Goal: Task Accomplishment & Management: Use online tool/utility

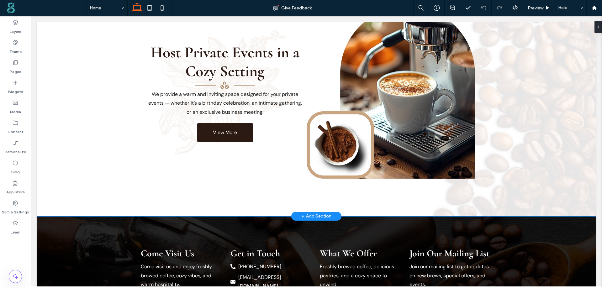
scroll to position [1100, 0]
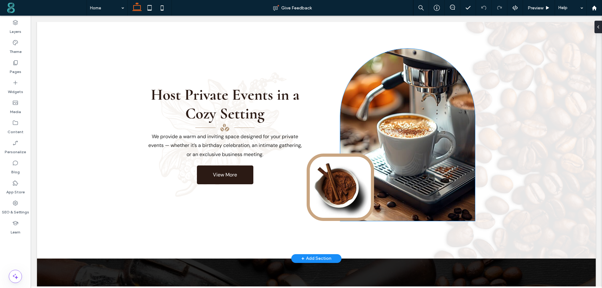
click at [402, 91] on div at bounding box center [407, 135] width 135 height 172
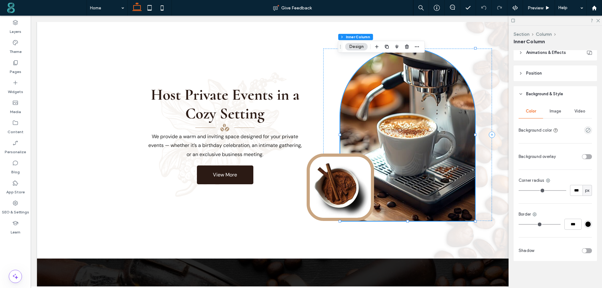
scroll to position [374, 0]
click at [549, 181] on icon at bounding box center [548, 179] width 5 height 5
click at [519, 230] on span "Bottom right" at bounding box center [519, 229] width 24 height 6
type input "*"
click at [570, 190] on input "*" at bounding box center [576, 189] width 13 height 11
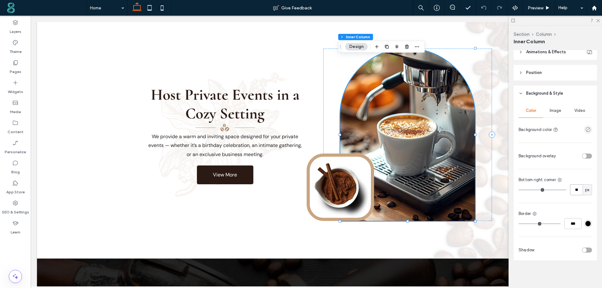
type input "**"
click at [557, 180] on icon at bounding box center [559, 179] width 5 height 5
click at [529, 241] on span "Bottom left" at bounding box center [529, 241] width 22 height 6
type input "*"
click at [570, 189] on input "*" at bounding box center [576, 189] width 13 height 11
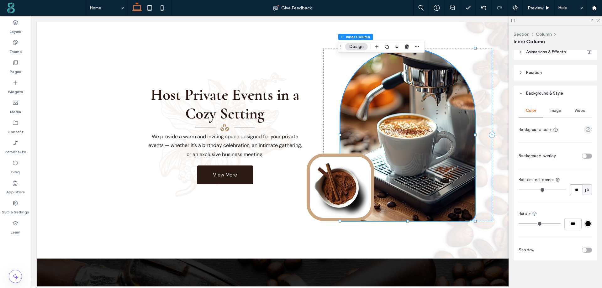
type input "**"
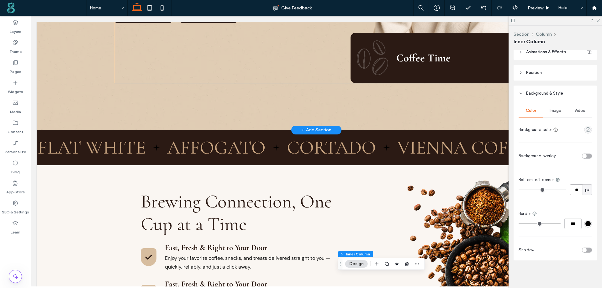
scroll to position [285, 0]
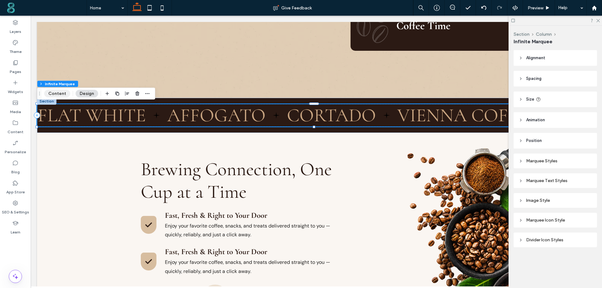
click at [60, 92] on button "Content" at bounding box center [57, 94] width 26 height 8
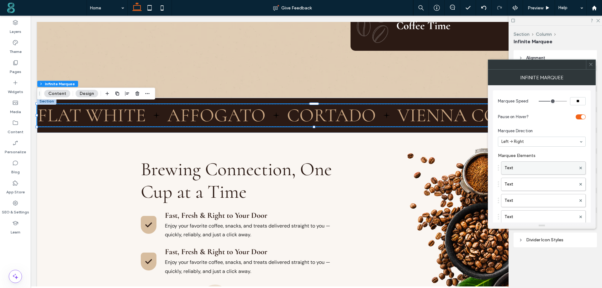
click at [544, 165] on label "Text" at bounding box center [540, 168] width 71 height 13
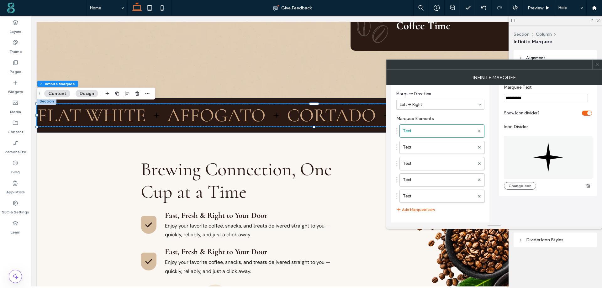
scroll to position [37, 0]
click at [442, 148] on label "Text" at bounding box center [439, 147] width 72 height 13
click at [441, 160] on label "Text" at bounding box center [439, 163] width 72 height 13
click at [434, 180] on label "Text" at bounding box center [439, 179] width 72 height 13
click at [425, 194] on label "Text" at bounding box center [439, 196] width 72 height 13
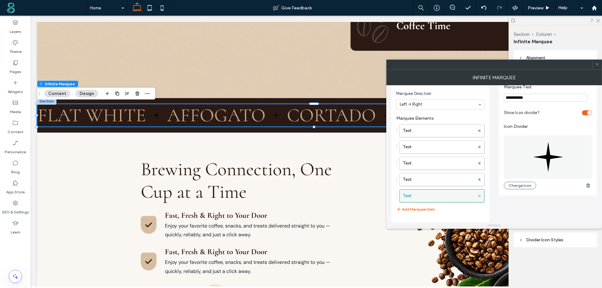
click at [478, 195] on use at bounding box center [479, 195] width 3 height 3
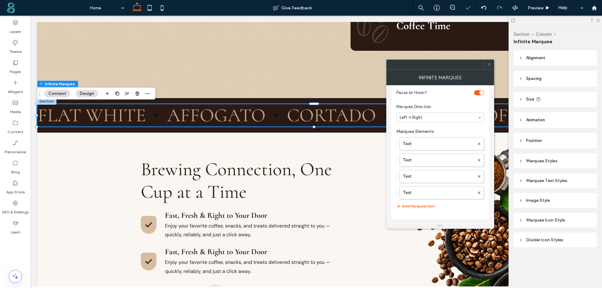
scroll to position [21, 0]
click at [542, 220] on div "Marquee Icon Style" at bounding box center [555, 220] width 73 height 5
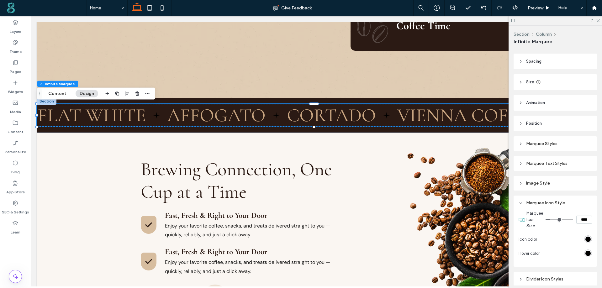
scroll to position [31, 0]
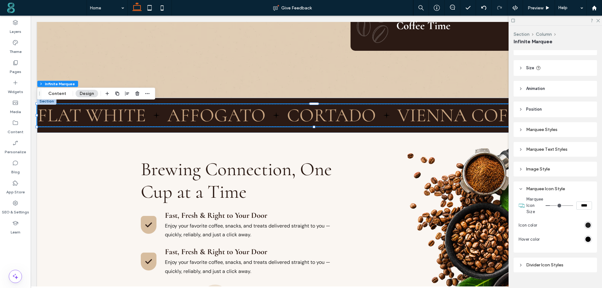
click at [585, 223] on div "rgb(0, 0, 0)" at bounding box center [587, 225] width 5 height 5
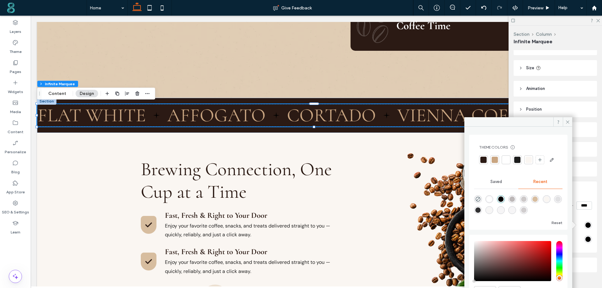
click at [508, 157] on div at bounding box center [506, 160] width 6 height 6
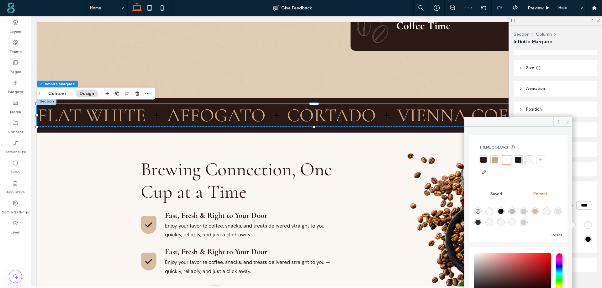
click at [568, 121] on icon at bounding box center [567, 122] width 5 height 5
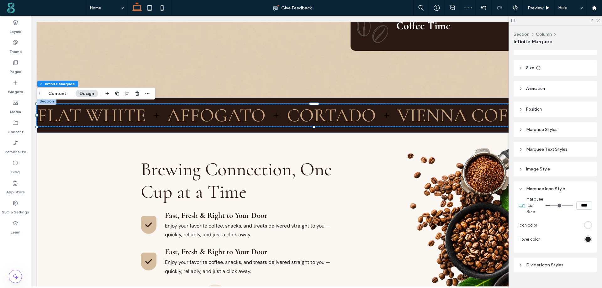
click at [586, 239] on div "rgb(0, 0, 0)" at bounding box center [587, 239] width 5 height 5
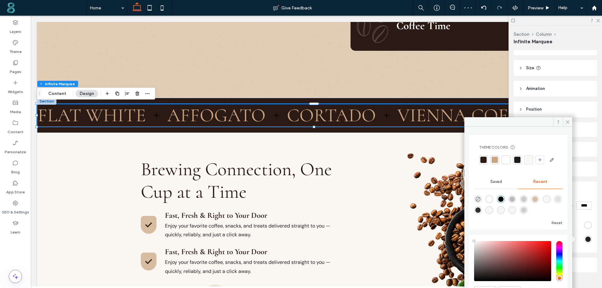
type input "****"
click at [506, 158] on div at bounding box center [506, 160] width 6 height 6
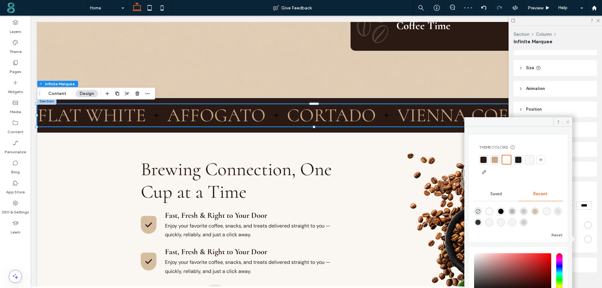
click at [566, 120] on icon at bounding box center [567, 122] width 5 height 5
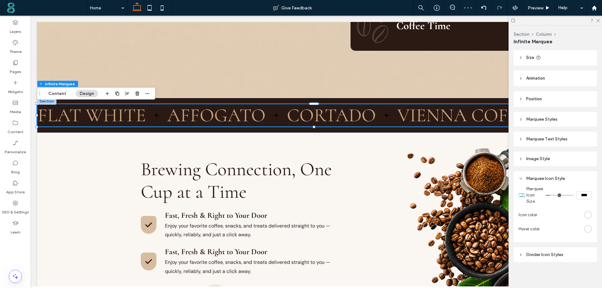
scroll to position [46, 0]
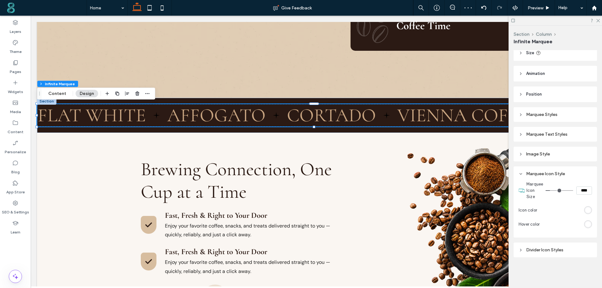
click at [549, 251] on div "Divider Icon Styles" at bounding box center [555, 249] width 73 height 5
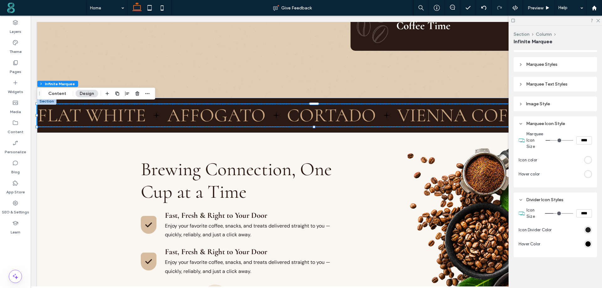
click at [585, 228] on div "rgb(0, 0, 0)" at bounding box center [587, 229] width 5 height 5
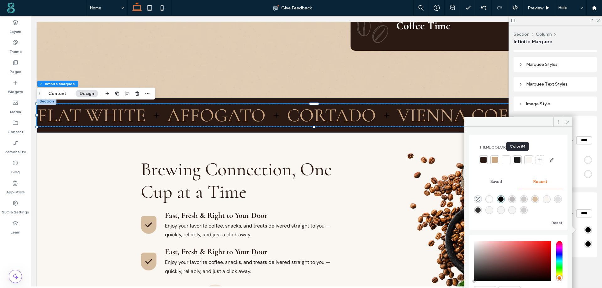
click at [506, 160] on div at bounding box center [506, 160] width 6 height 6
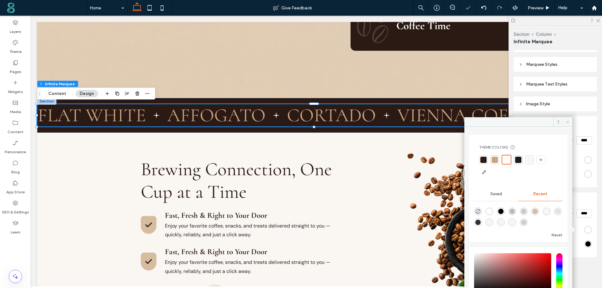
click at [568, 120] on icon at bounding box center [567, 122] width 5 height 5
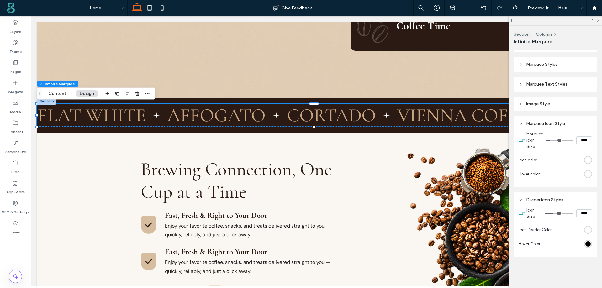
click at [589, 245] on div "rgb(0, 0, 0)" at bounding box center [588, 244] width 8 height 8
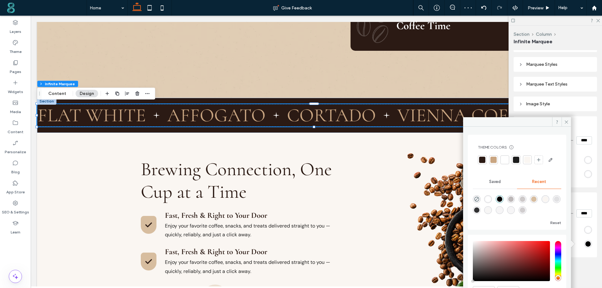
click at [503, 161] on div at bounding box center [505, 160] width 6 height 6
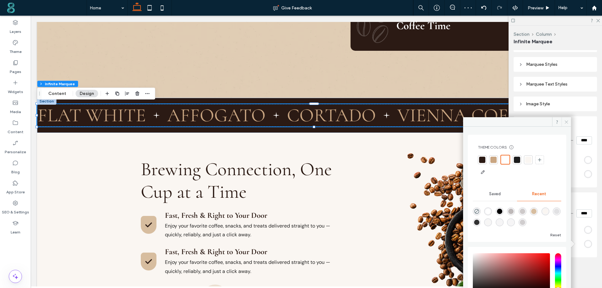
click at [567, 120] on icon at bounding box center [566, 122] width 5 height 5
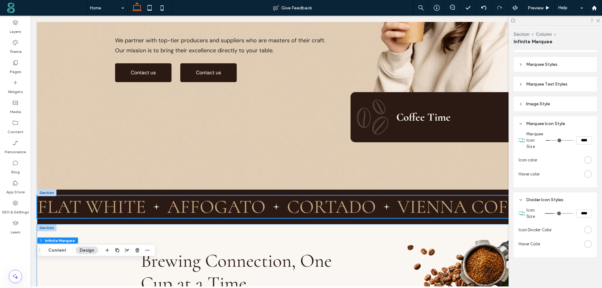
scroll to position [128, 0]
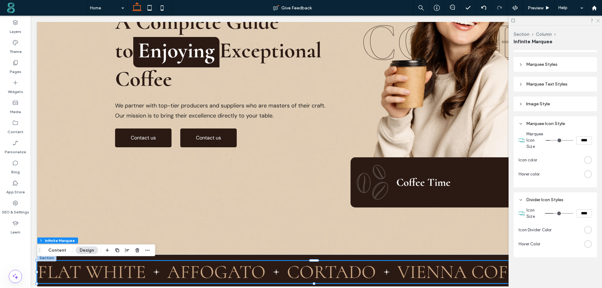
drag, startPoint x: 600, startPoint y: 20, endPoint x: 568, endPoint y: 4, distance: 35.1
click at [600, 20] on icon at bounding box center [598, 20] width 4 height 4
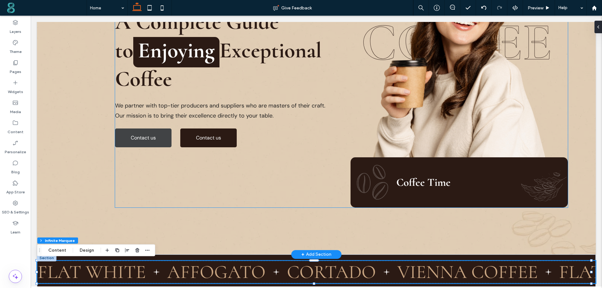
click at [140, 136] on span "Contact us" at bounding box center [143, 137] width 25 height 13
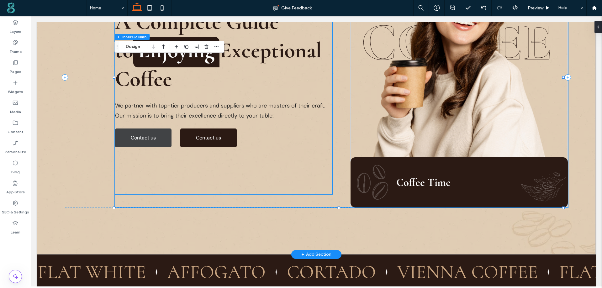
click at [159, 135] on link "Contact us" at bounding box center [143, 138] width 56 height 19
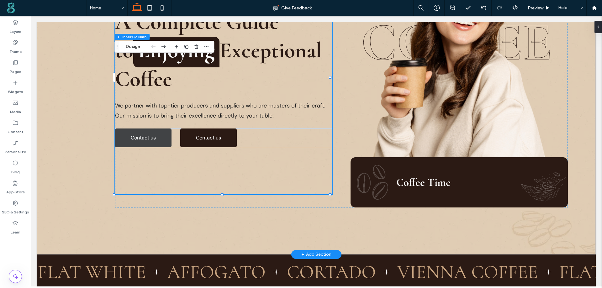
click at [159, 135] on link "Contact us" at bounding box center [143, 138] width 56 height 19
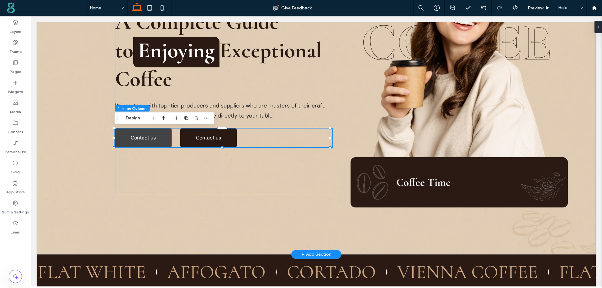
click at [136, 139] on span "Contact us" at bounding box center [143, 137] width 25 height 13
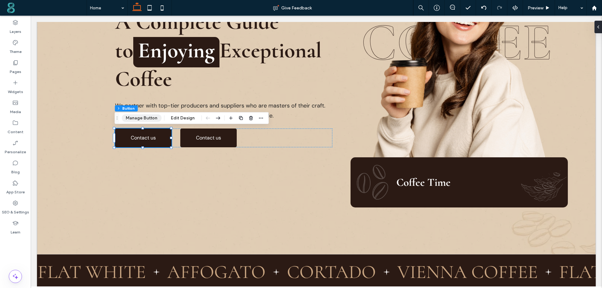
click at [138, 120] on button "Manage Button" at bounding box center [142, 118] width 40 height 8
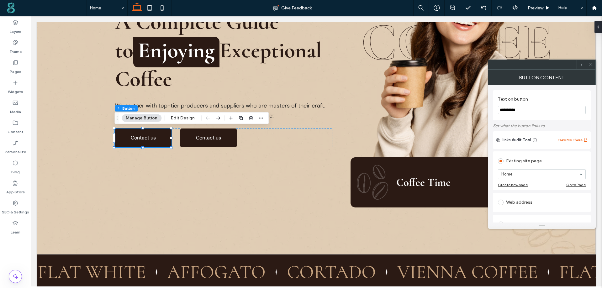
click at [526, 111] on input "**********" at bounding box center [542, 110] width 88 height 8
paste input "*****"
type input "**********"
click at [591, 65] on use at bounding box center [590, 64] width 3 height 3
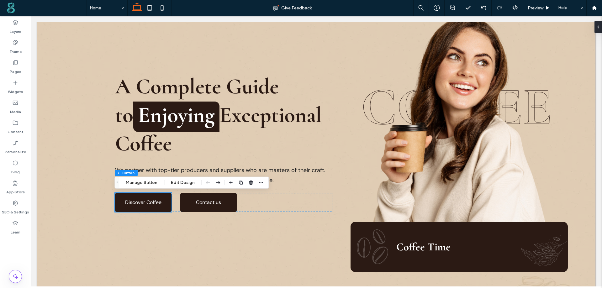
scroll to position [0, 0]
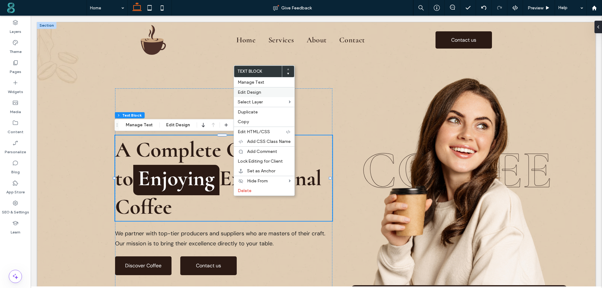
click at [256, 90] on span "Edit Design" at bounding box center [250, 92] width 24 height 5
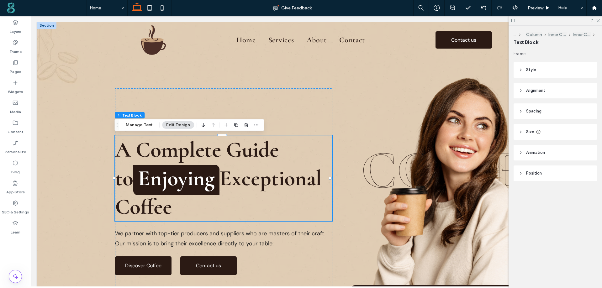
click at [531, 150] on span "Animation" at bounding box center [535, 153] width 19 height 6
click at [555, 175] on div "None" at bounding box center [552, 176] width 63 height 6
click at [541, 198] on div "Entrance" at bounding box center [555, 198] width 73 height 11
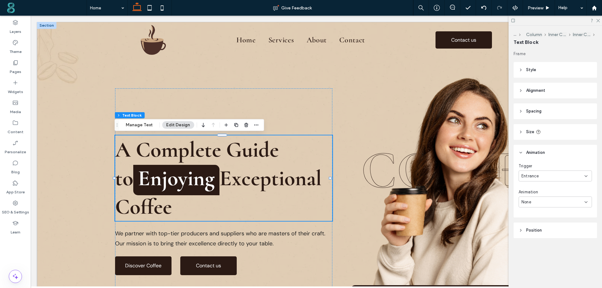
click at [541, 199] on div "None" at bounding box center [552, 202] width 63 height 6
click at [544, 245] on div "Bounce In" at bounding box center [555, 245] width 73 height 11
click at [547, 203] on div "Bounce In" at bounding box center [552, 202] width 63 height 6
click at [537, 250] on div "Pulse" at bounding box center [554, 249] width 70 height 11
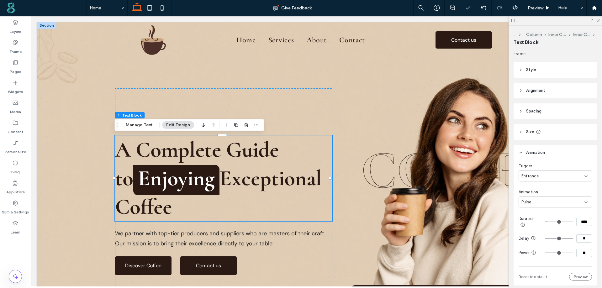
click at [544, 203] on div "Pulse" at bounding box center [552, 202] width 63 height 6
click at [549, 258] on div "Rubber Band" at bounding box center [554, 260] width 70 height 11
click at [345, 105] on div "A Complete Guide to Enjoying Exceptional Coffee We partner with top-tier produc…" at bounding box center [341, 205] width 452 height 260
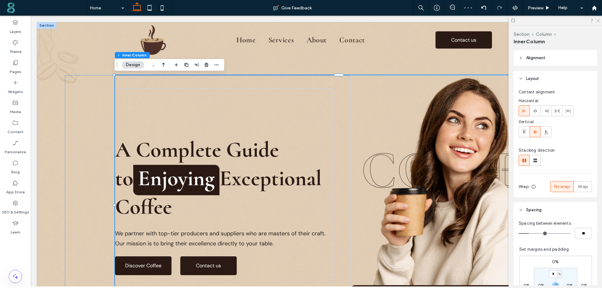
click at [599, 22] on use at bounding box center [597, 20] width 3 height 3
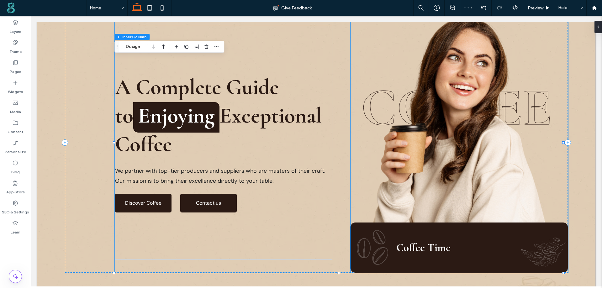
click at [382, 105] on img at bounding box center [459, 118] width 172 height 210
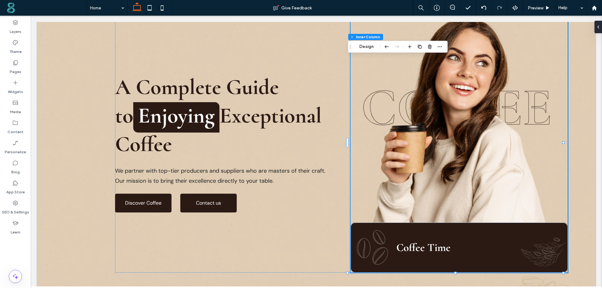
click at [377, 104] on img at bounding box center [459, 118] width 172 height 210
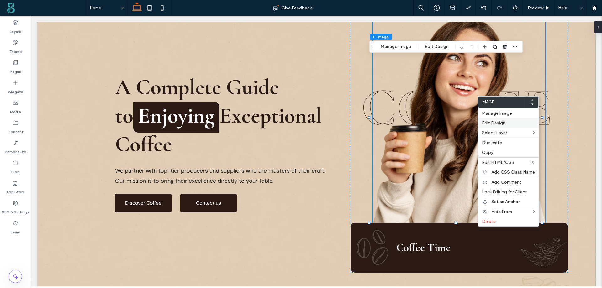
click at [494, 123] on span "Edit Design" at bounding box center [494, 122] width 24 height 5
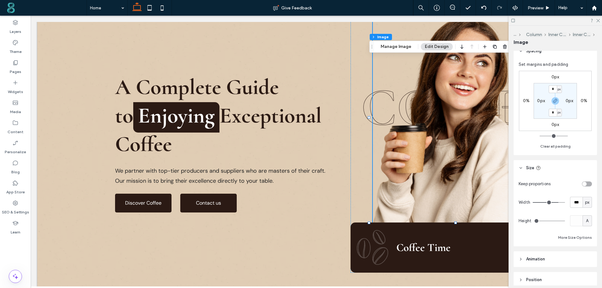
scroll to position [408, 0]
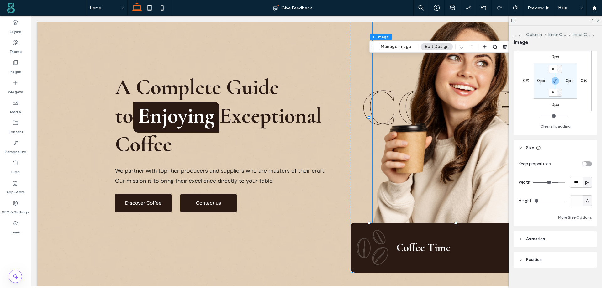
click at [535, 236] on span "Animation" at bounding box center [535, 239] width 19 height 6
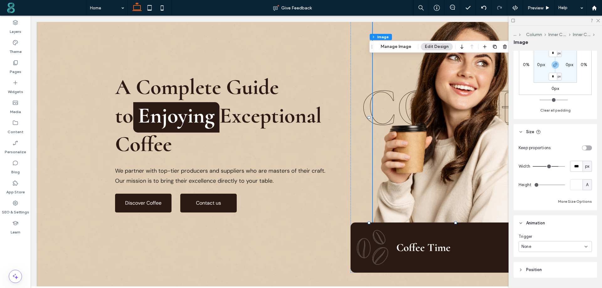
scroll to position [433, 0]
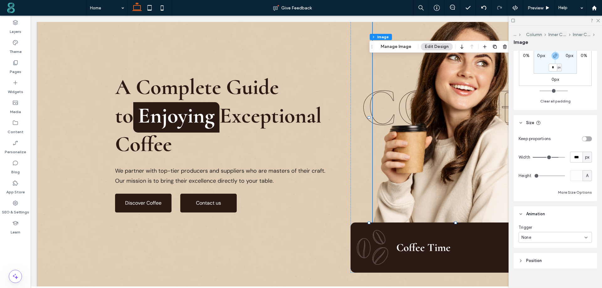
click at [558, 235] on div "None" at bounding box center [552, 238] width 63 height 6
click at [539, 252] on div "Entrance" at bounding box center [554, 251] width 70 height 11
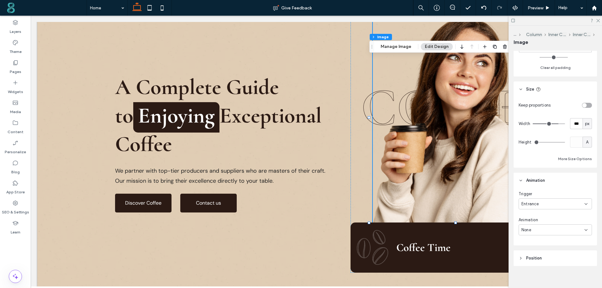
click at [545, 227] on div "None" at bounding box center [552, 230] width 63 height 6
click at [541, 181] on div "Slide In" at bounding box center [554, 180] width 70 height 11
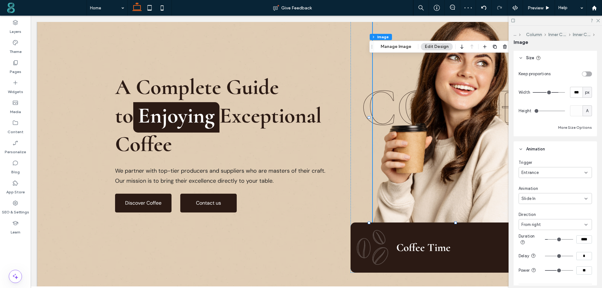
click at [580, 254] on input "*" at bounding box center [584, 256] width 16 height 8
type input "***"
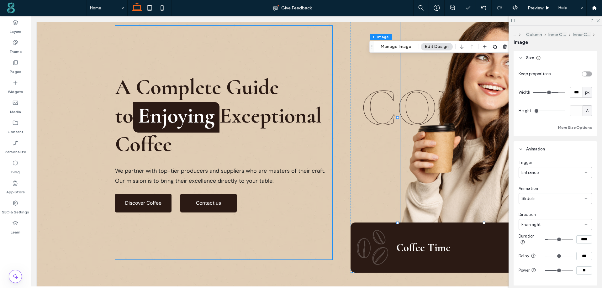
click at [237, 112] on span "A Complete Guide to Enjoying Exceptional Coffee" at bounding box center [218, 116] width 207 height 84
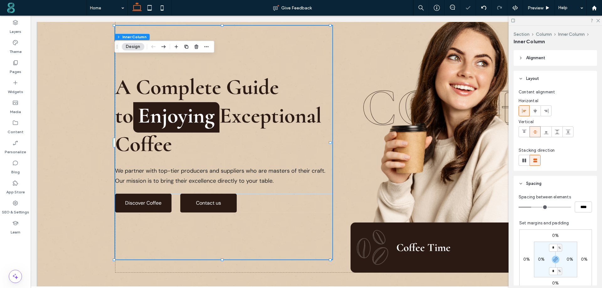
click at [237, 112] on span "A Complete Guide to Enjoying Exceptional Coffee" at bounding box center [218, 116] width 207 height 84
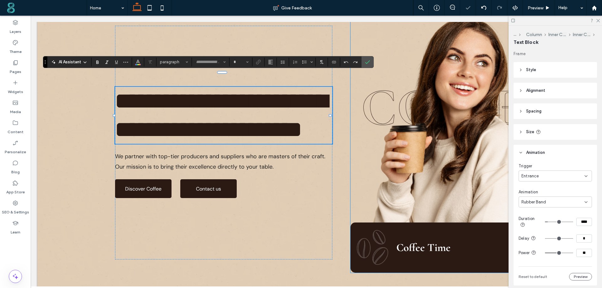
type input "*********"
type input "**"
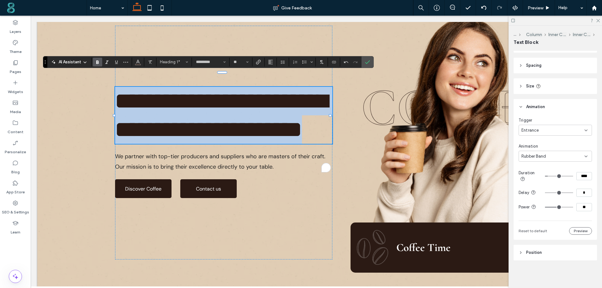
scroll to position [46, 0]
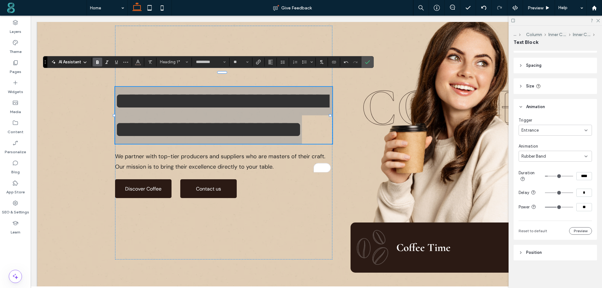
click at [578, 191] on input "*" at bounding box center [584, 193] width 16 height 8
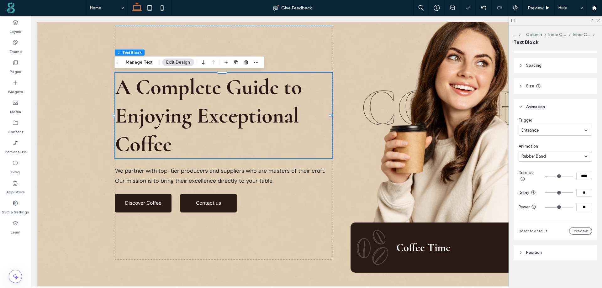
click at [578, 191] on input "*" at bounding box center [584, 193] width 16 height 8
type input "***"
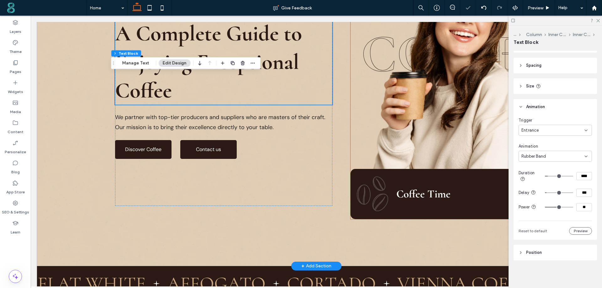
scroll to position [188, 0]
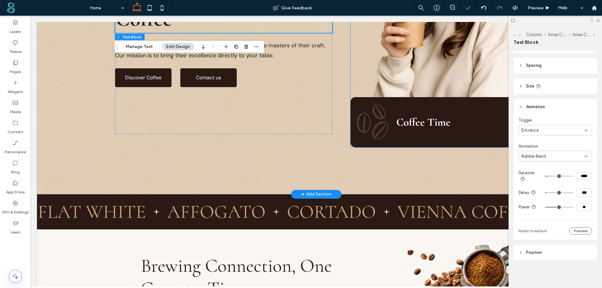
click at [400, 106] on div "Coffee Time" at bounding box center [459, 122] width 217 height 50
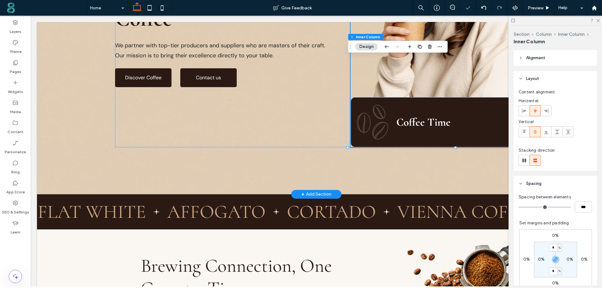
click at [400, 106] on div "Coffee Time" at bounding box center [459, 122] width 217 height 50
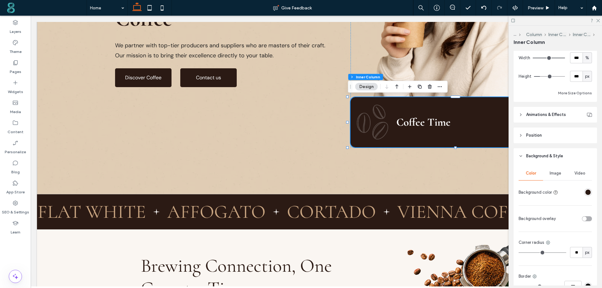
scroll to position [280, 0]
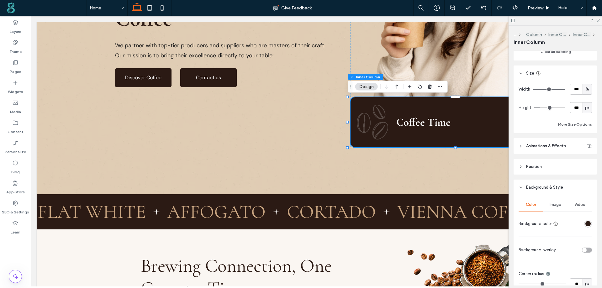
click at [545, 143] on span "Animations & Effects" at bounding box center [546, 146] width 40 height 6
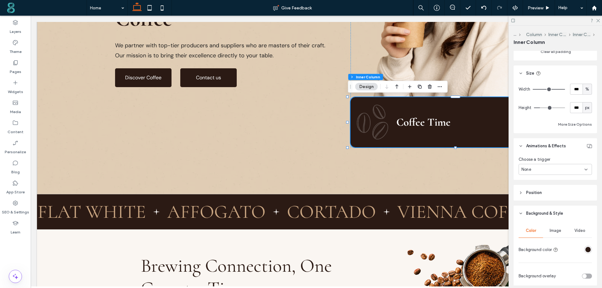
click at [558, 173] on div "None" at bounding box center [555, 169] width 73 height 11
click at [542, 203] on div "Entrance" at bounding box center [554, 202] width 70 height 11
click at [553, 190] on div "None" at bounding box center [552, 193] width 63 height 6
click at [542, 215] on span "Rubber Band" at bounding box center [533, 215] width 24 height 6
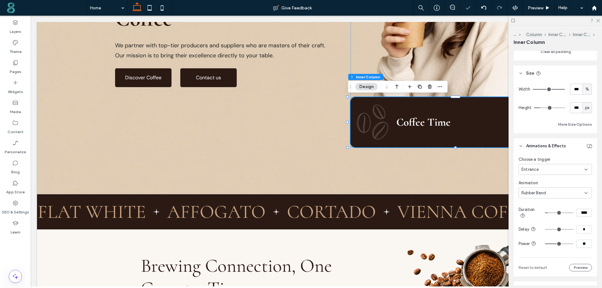
click at [578, 229] on input "*" at bounding box center [584, 229] width 16 height 8
type input "***"
click at [433, 120] on span "Coffee Time" at bounding box center [423, 122] width 54 height 13
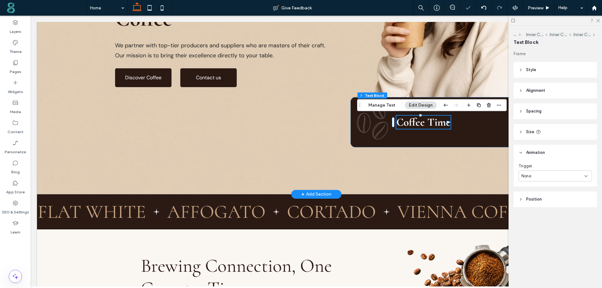
click at [433, 120] on div "Coffee Time" at bounding box center [423, 122] width 54 height 13
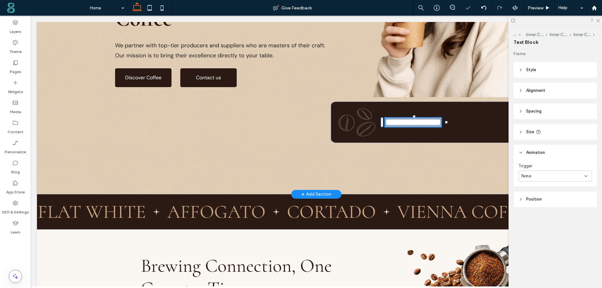
type input "*********"
type input "**"
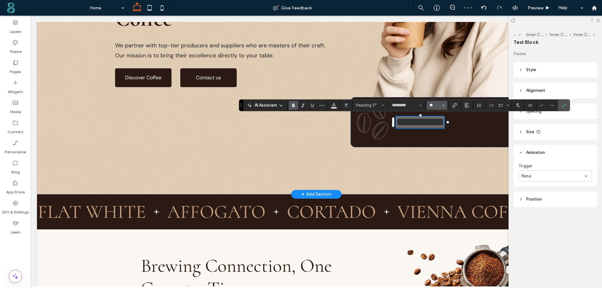
click at [441, 108] on input "**" at bounding box center [435, 105] width 12 height 5
type input "**"
click at [441, 108] on input "**" at bounding box center [435, 105] width 12 height 5
type input "***"
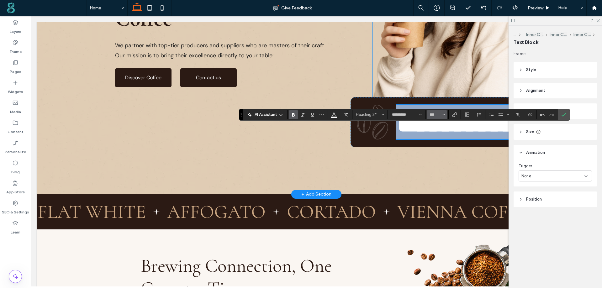
scroll to position [179, 0]
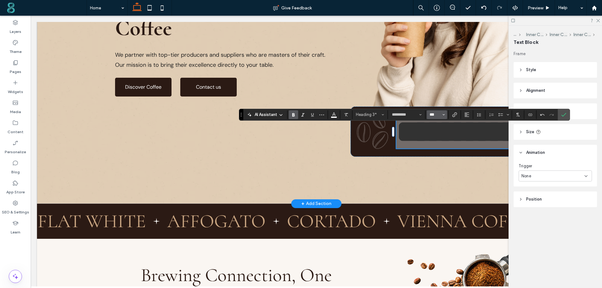
click at [435, 113] on input "***" at bounding box center [435, 114] width 12 height 5
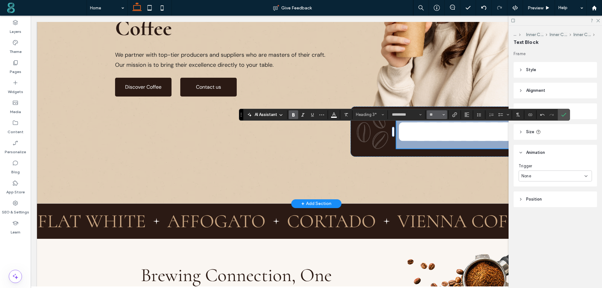
type input "**"
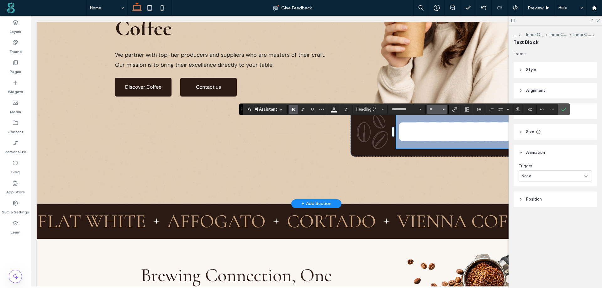
scroll to position [184, 0]
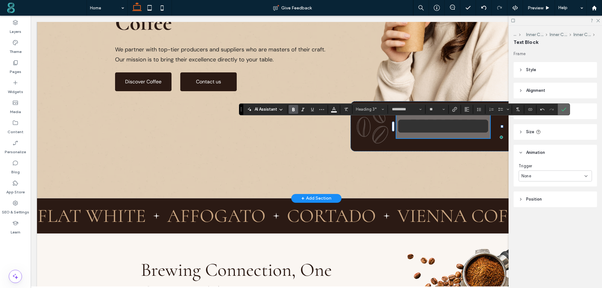
click at [561, 107] on icon "Confirm" at bounding box center [563, 109] width 5 height 5
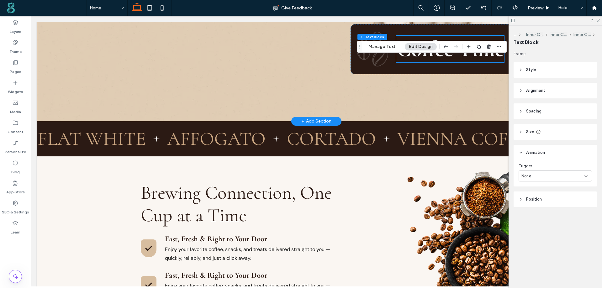
scroll to position [341, 0]
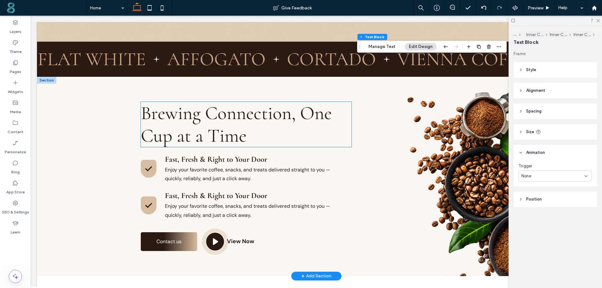
click at [195, 134] on span "Brewing Connection, One Cup at a Time" at bounding box center [236, 124] width 191 height 45
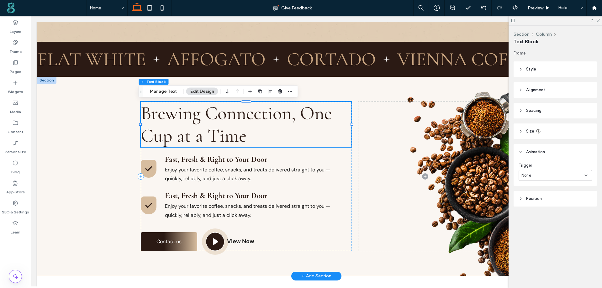
click at [195, 134] on span "Brewing Connection, One Cup at a Time" at bounding box center [236, 124] width 191 height 45
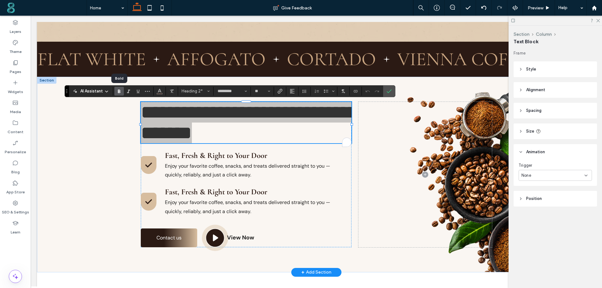
click at [118, 87] on span "Bold" at bounding box center [118, 91] width 3 height 9
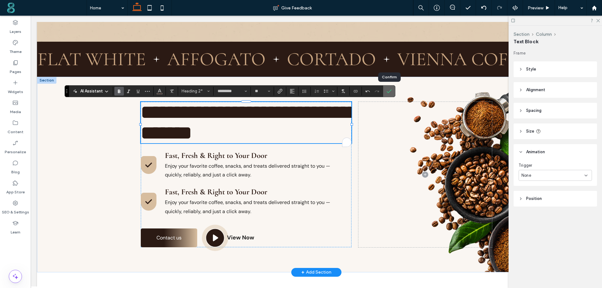
click at [392, 91] on label "Confirm" at bounding box center [388, 91] width 9 height 11
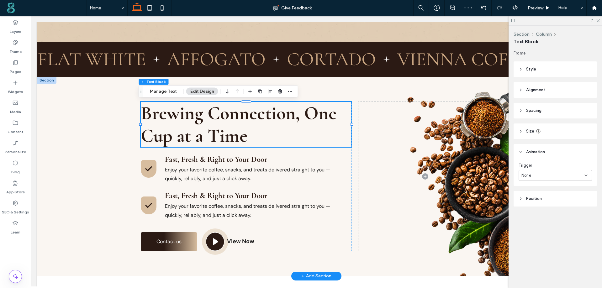
click at [540, 175] on div "None" at bounding box center [552, 175] width 63 height 6
